Goal: Use online tool/utility: Use online tool/utility

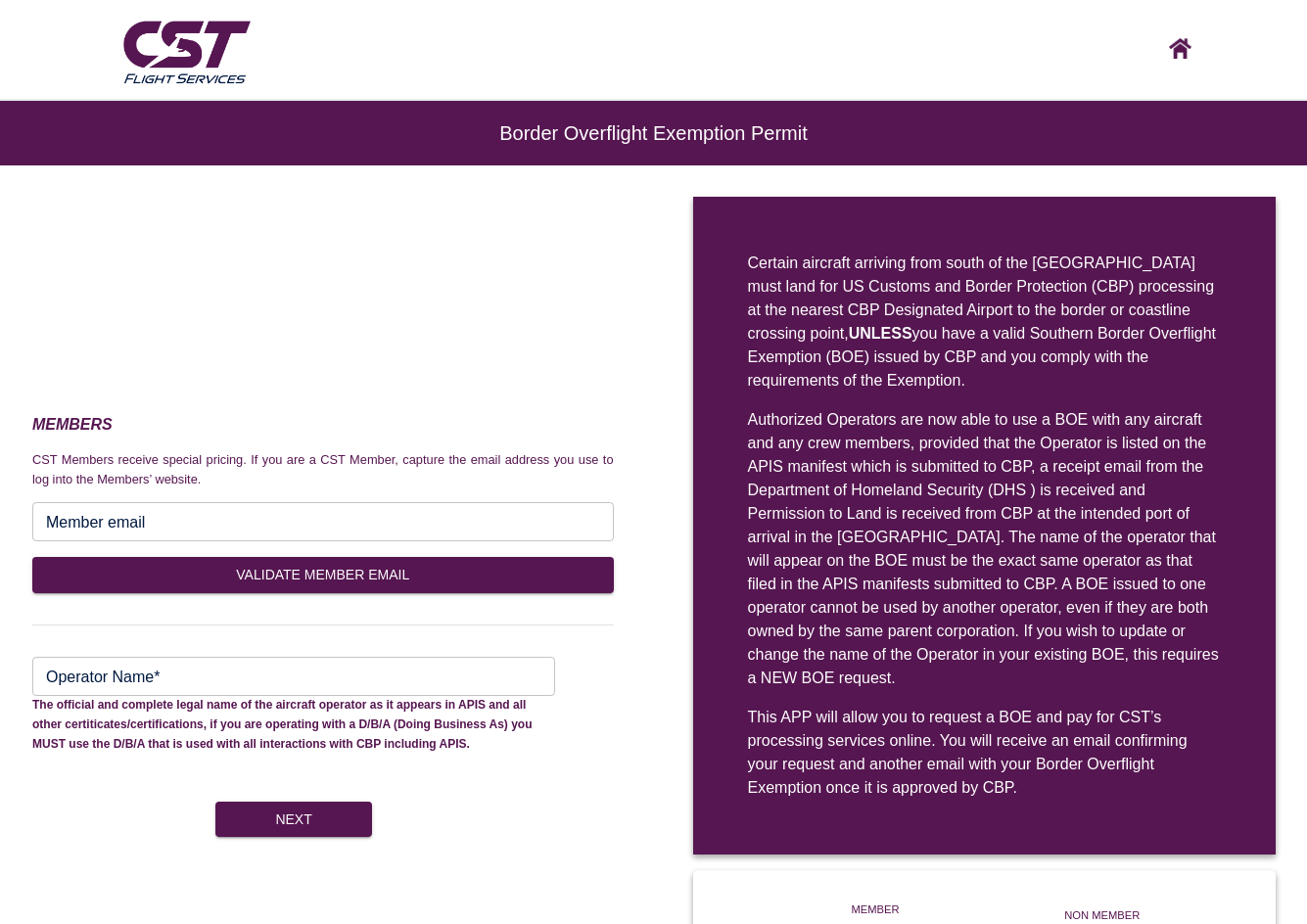
click at [1177, 36] on section at bounding box center [654, 22] width 1307 height 44
click at [1185, 45] on img at bounding box center [1180, 48] width 23 height 21
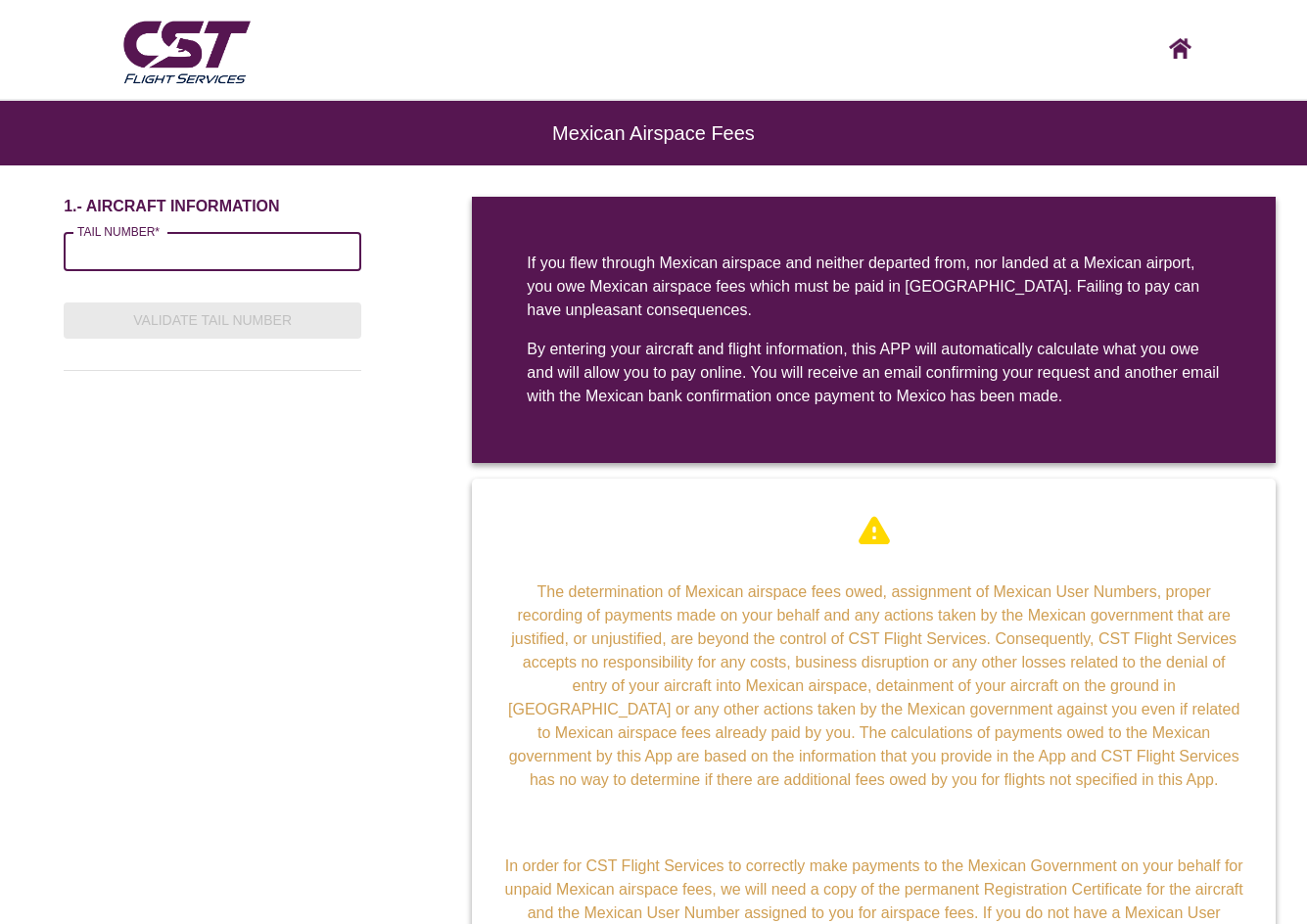
click at [164, 252] on input "TAIL NUMBER*" at bounding box center [213, 252] width 297 height 39
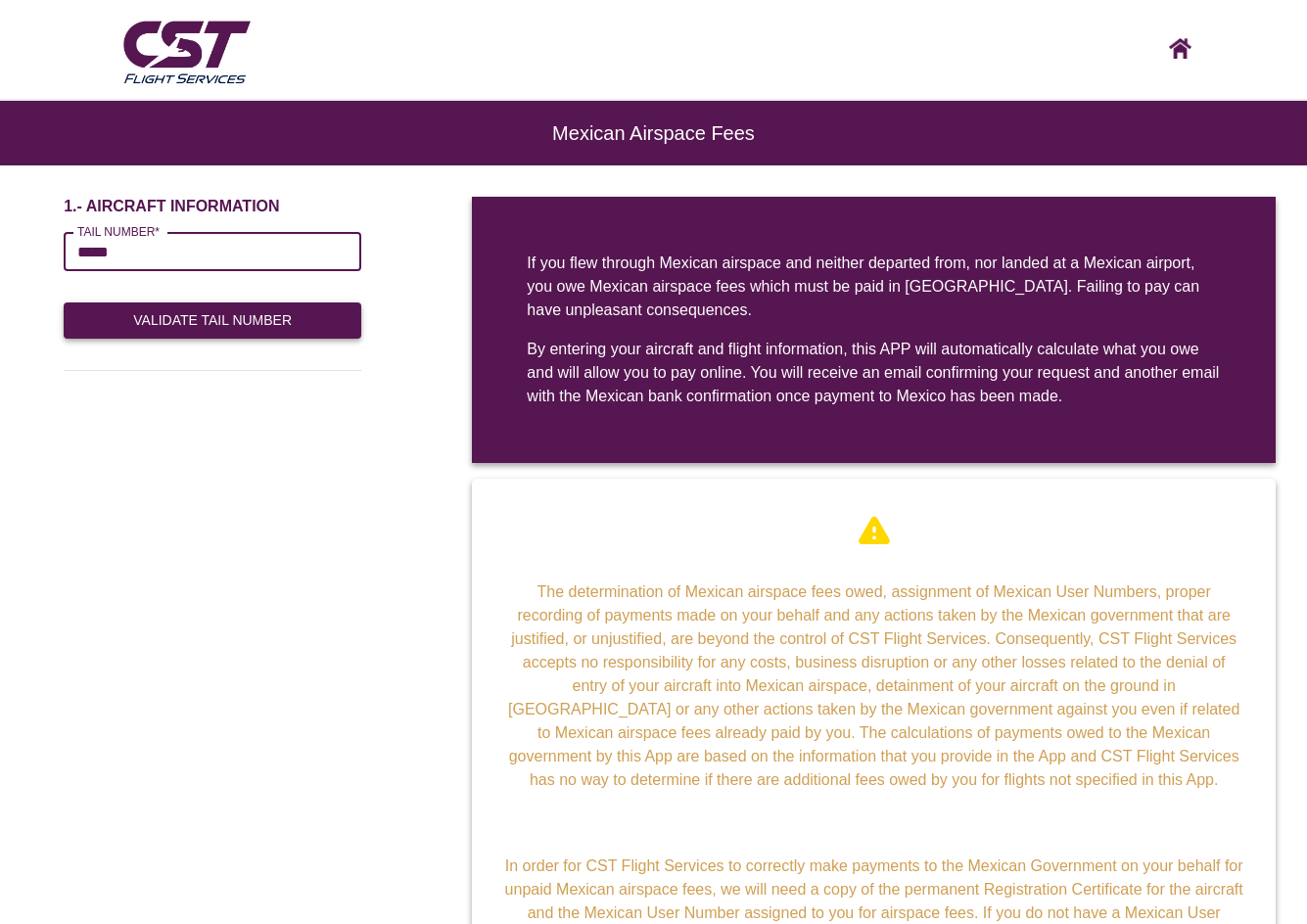
type input "*****"
click at [187, 314] on button "Validate Tail Number" at bounding box center [213, 320] width 297 height 36
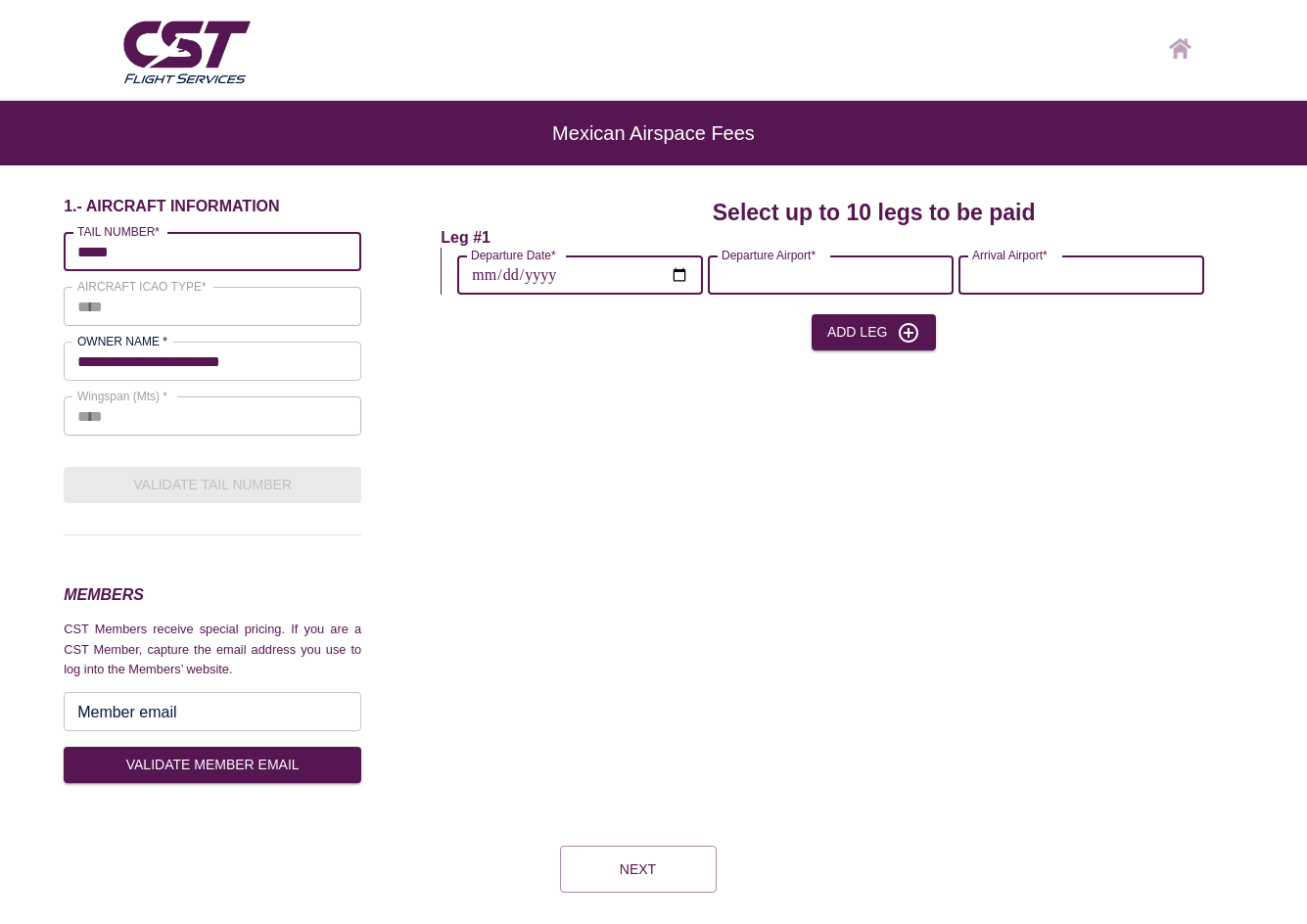
click at [1174, 43] on img at bounding box center [1180, 48] width 23 height 21
